Goal: Book appointment/travel/reservation

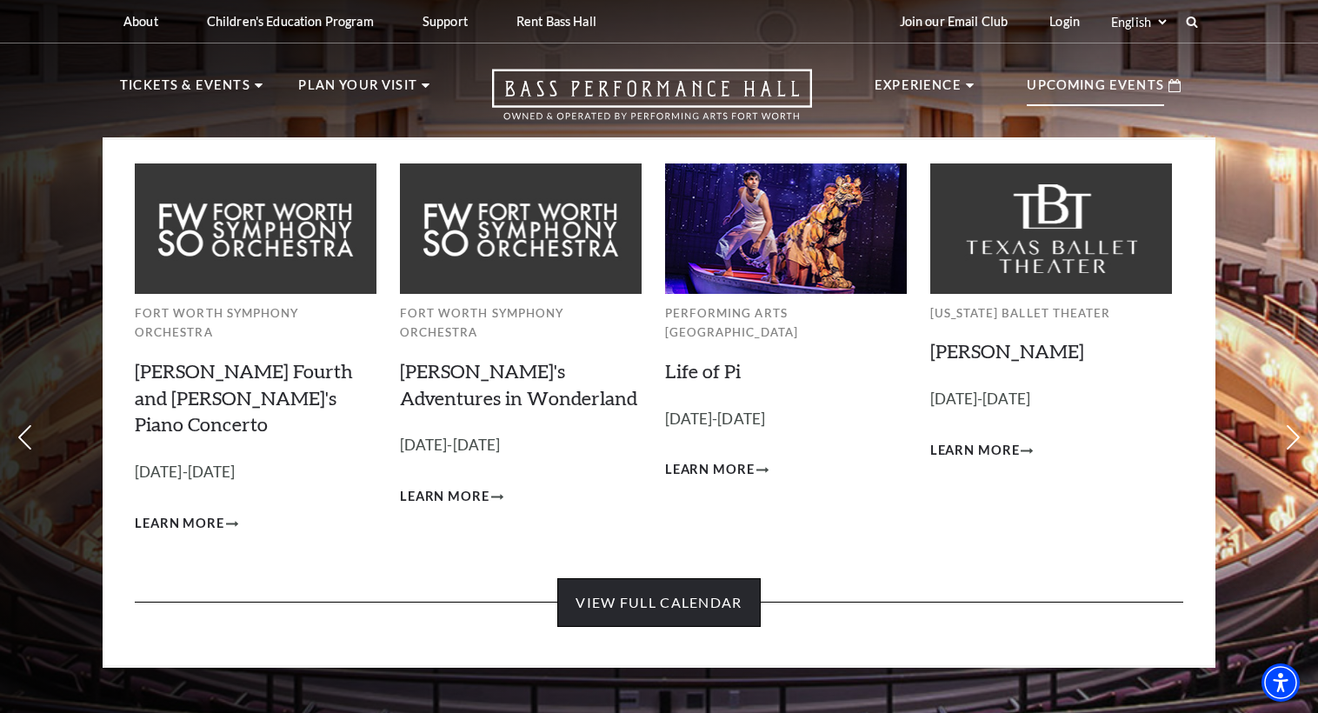
click at [678, 578] on link "View Full Calendar" at bounding box center [658, 602] width 203 height 49
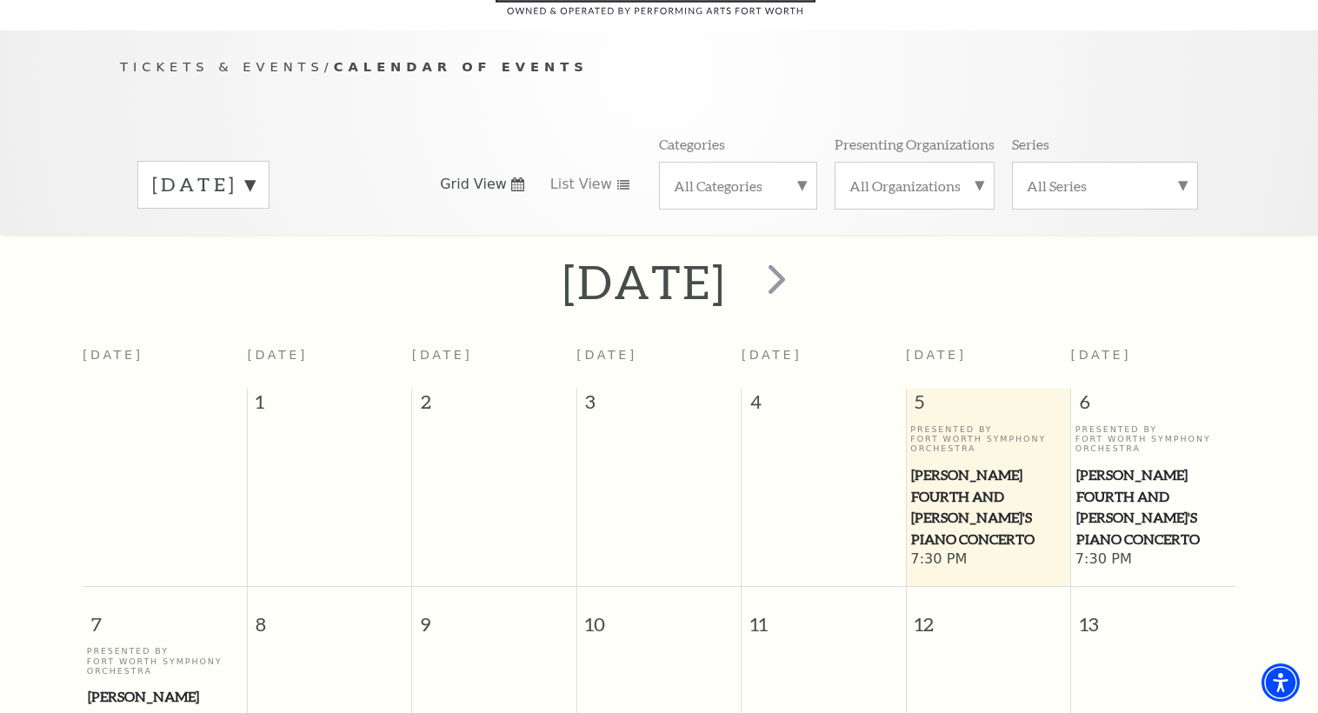
scroll to position [174, 0]
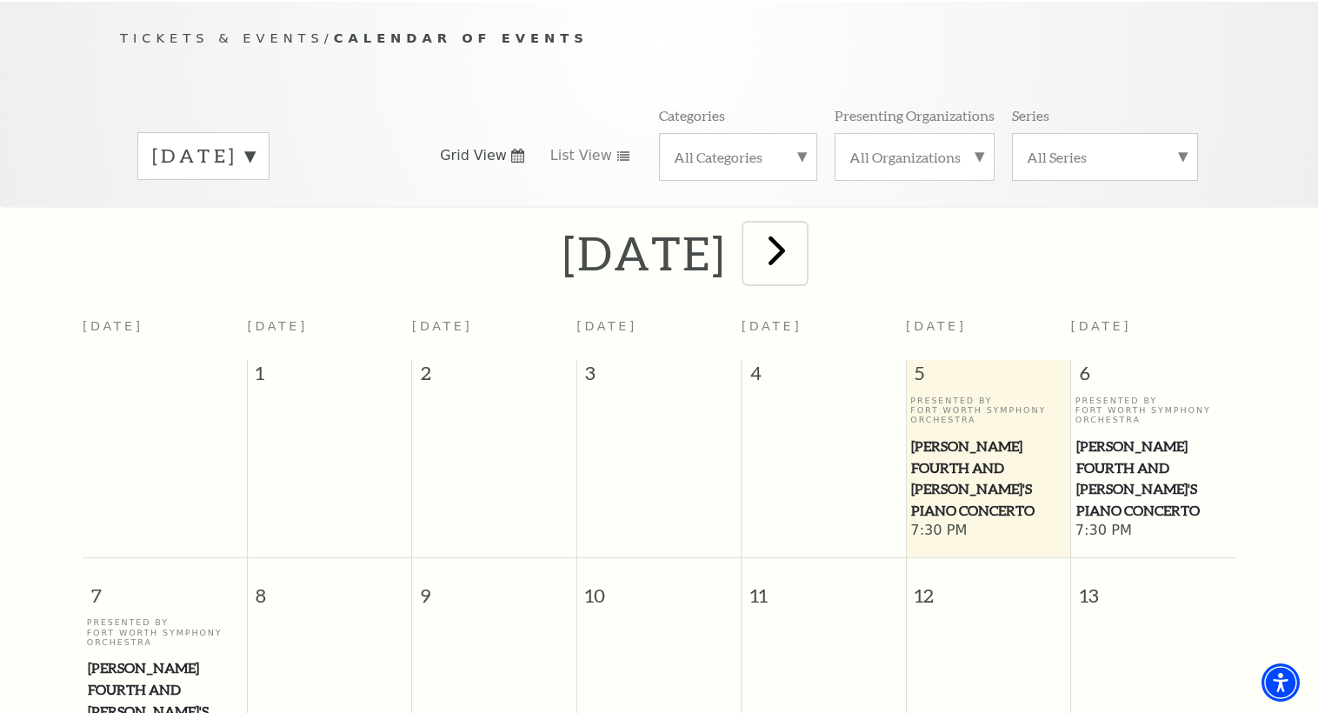
click at [801, 238] on span "next" at bounding box center [777, 250] width 50 height 50
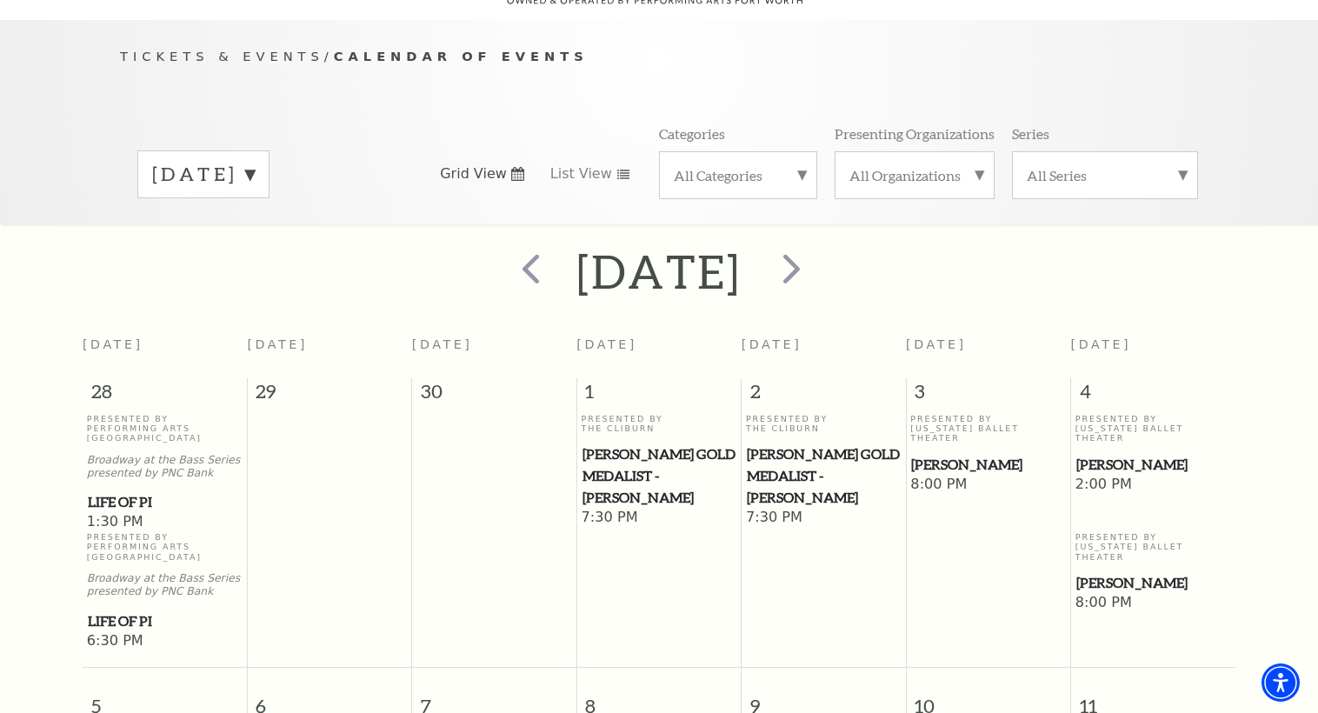
scroll to position [154, 0]
click at [816, 251] on span "next" at bounding box center [792, 270] width 50 height 50
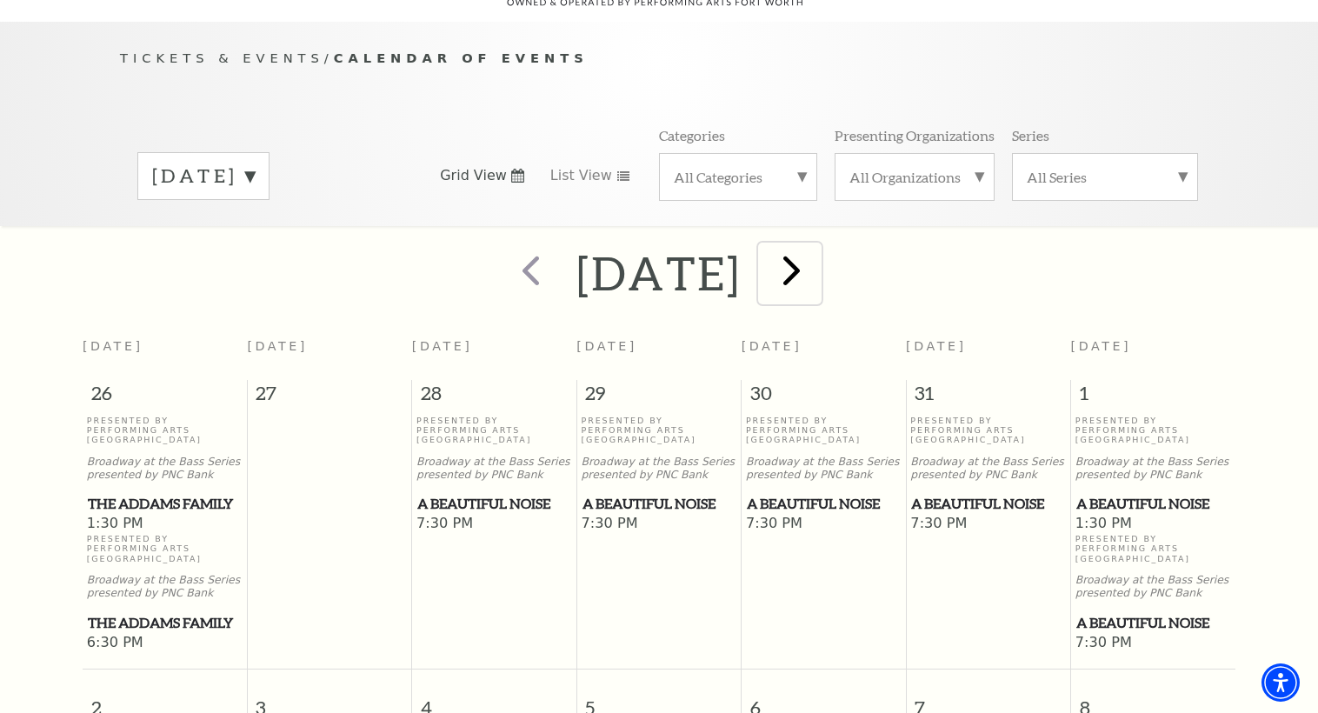
click at [816, 251] on span "next" at bounding box center [792, 270] width 50 height 50
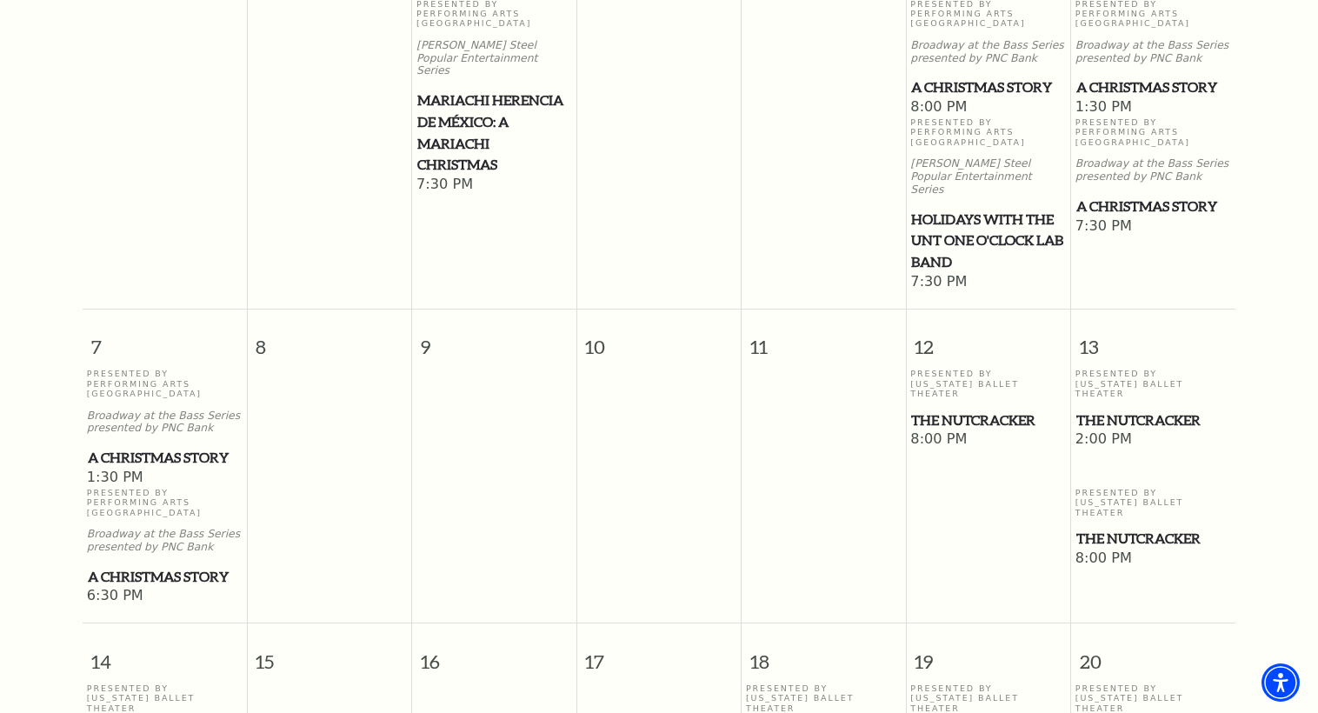
scroll to position [588, 0]
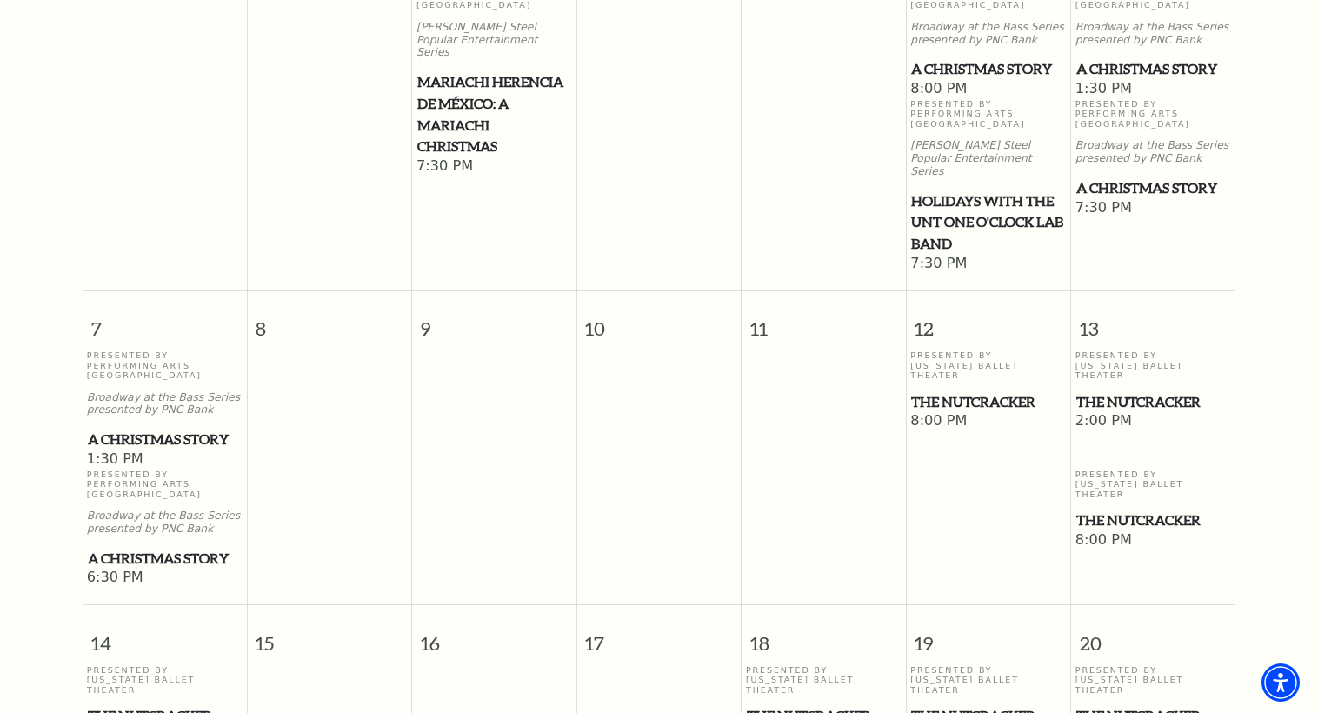
click at [1121, 391] on span "The Nutcracker" at bounding box center [1153, 402] width 154 height 22
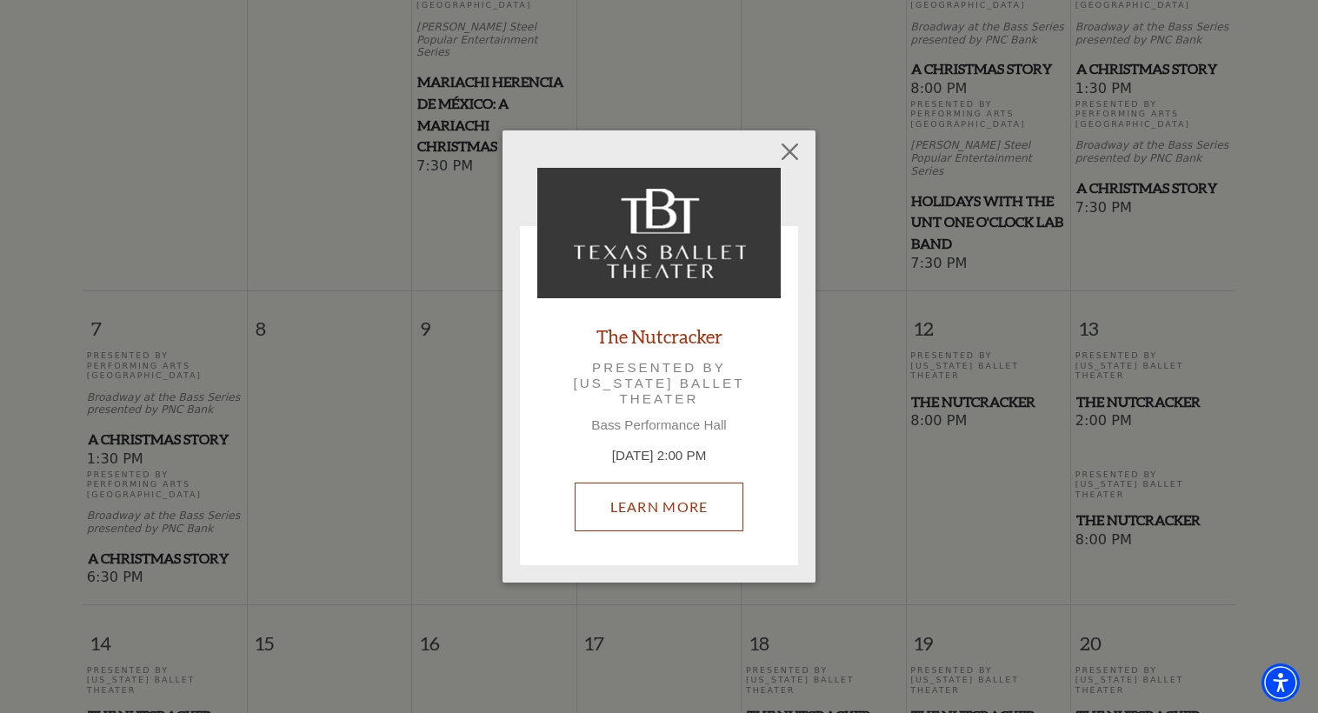
click at [654, 503] on link "Learn More" at bounding box center [659, 506] width 169 height 49
